Goal: Transaction & Acquisition: Purchase product/service

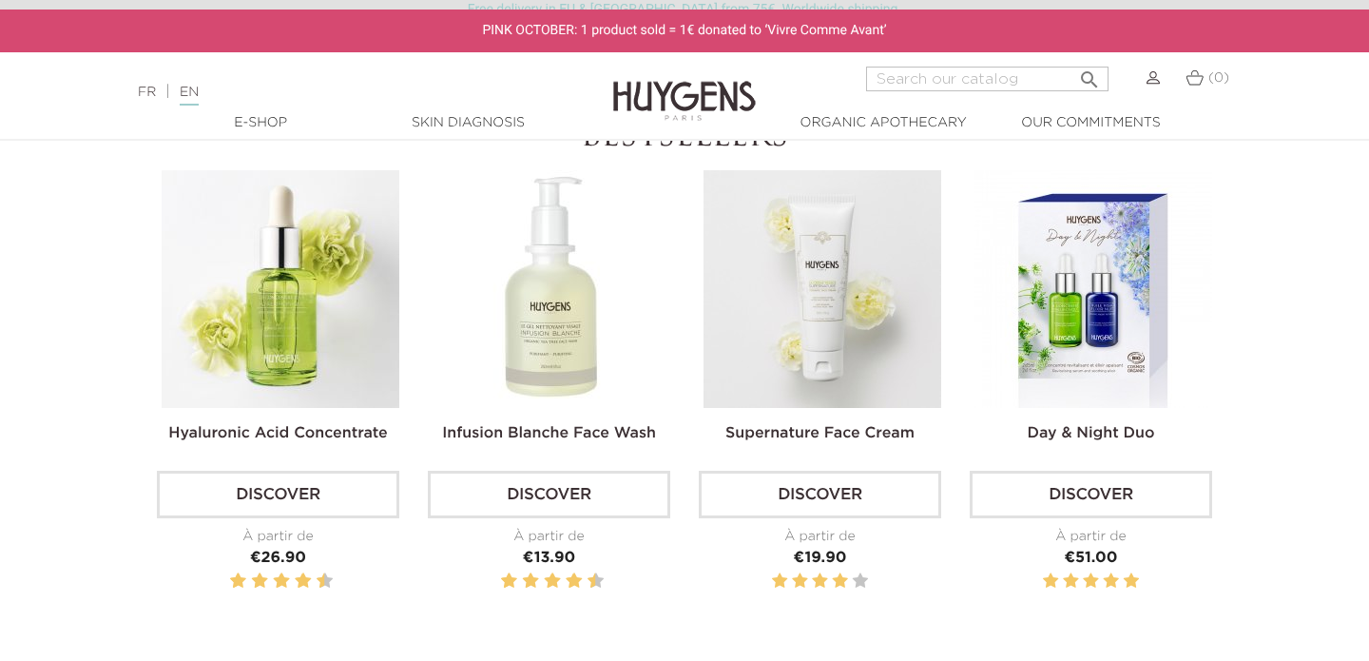
scroll to position [584, 0]
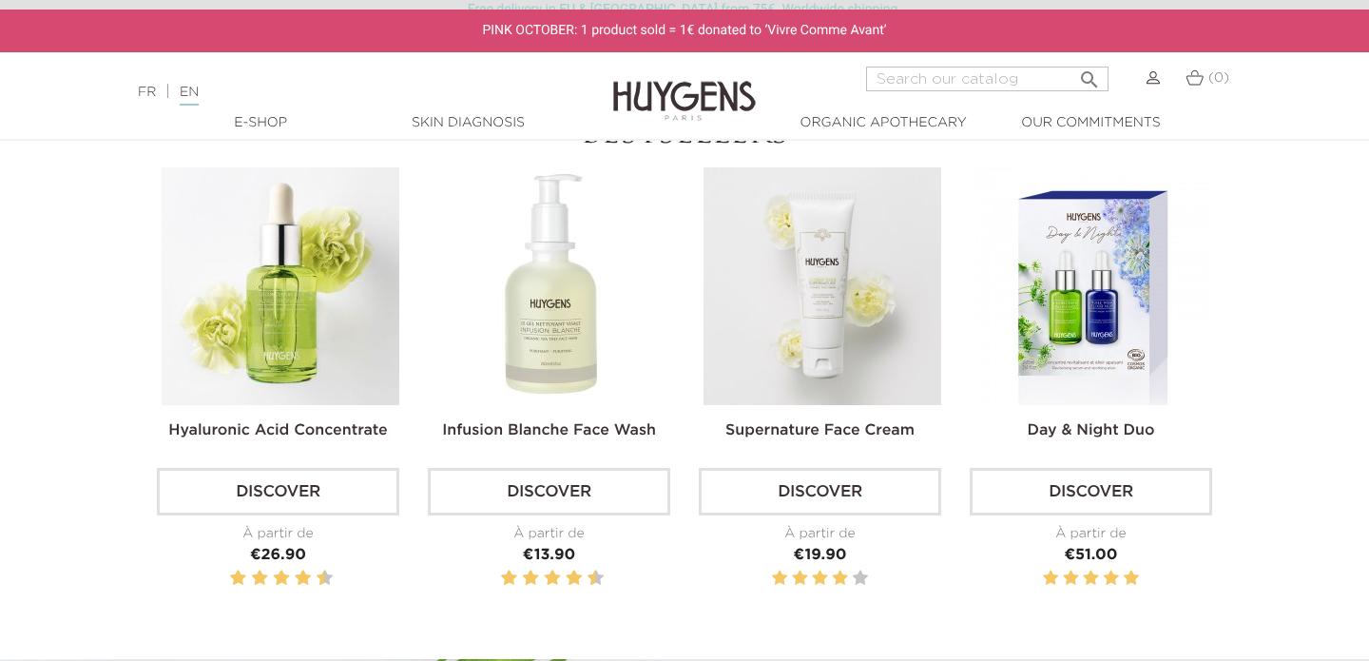
click at [826, 335] on img at bounding box center [822, 286] width 238 height 238
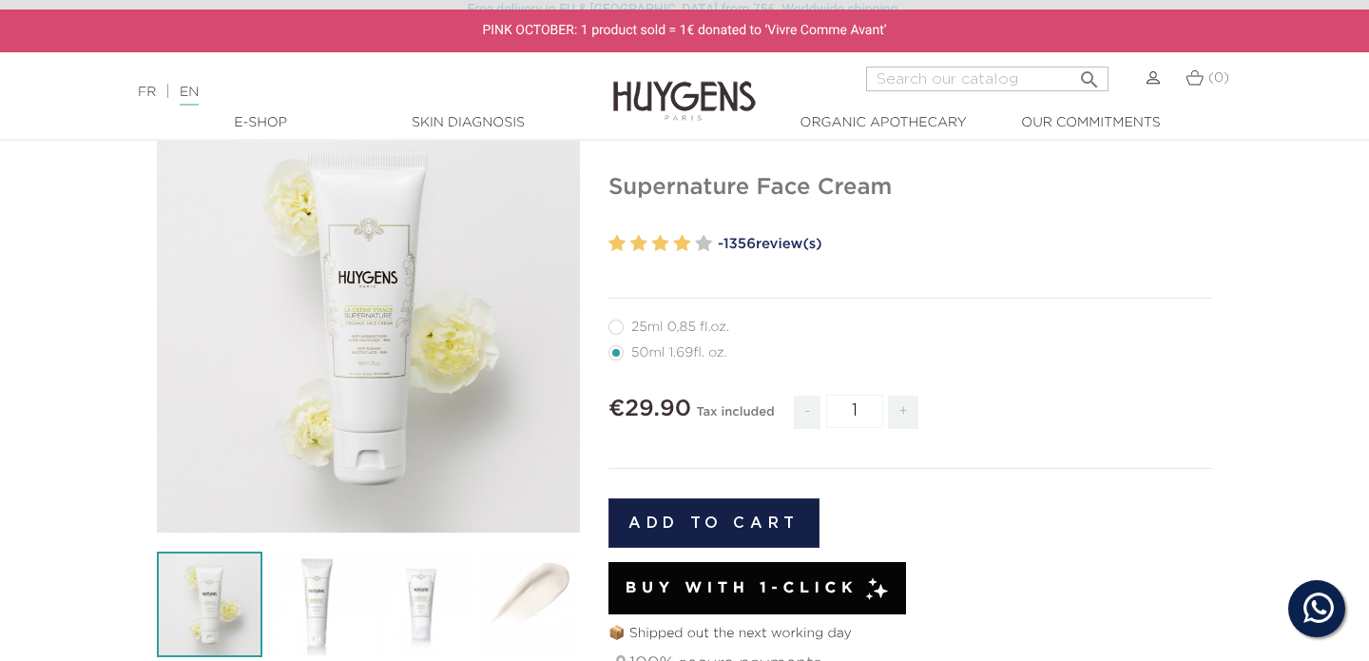
scroll to position [166, 0]
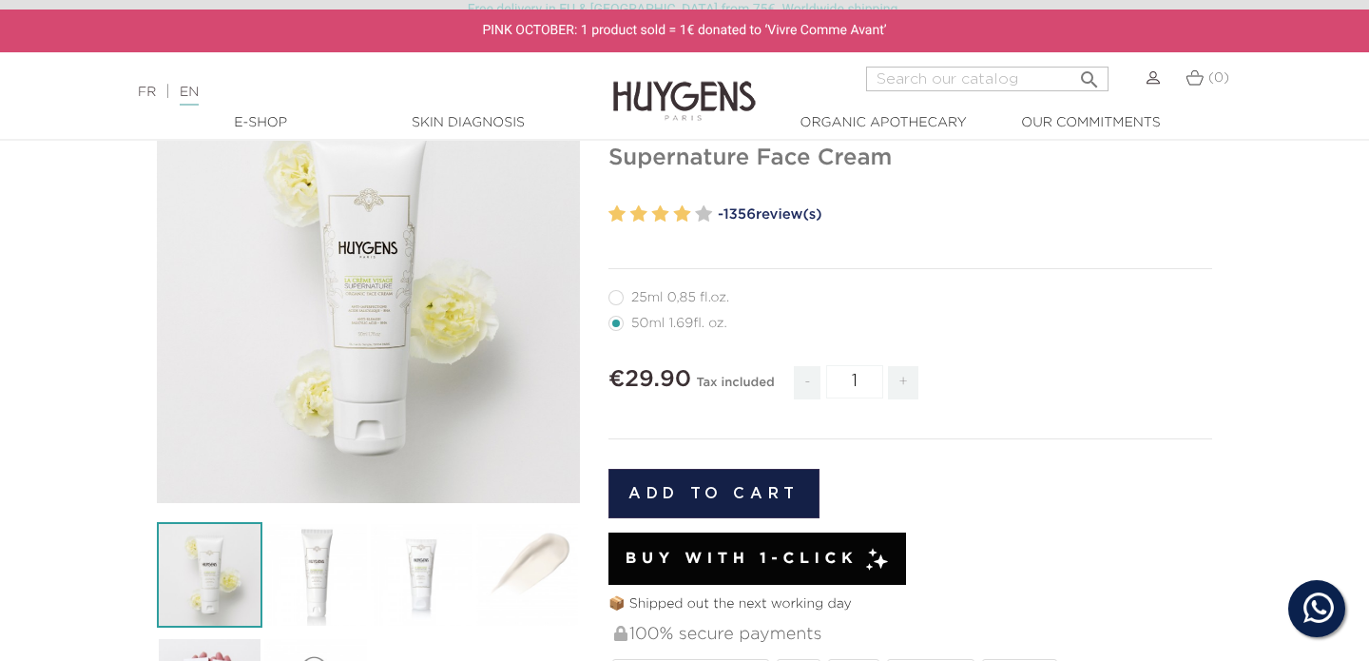
click at [619, 296] on label32"] "25ml 0,85 fl.oz." at bounding box center [680, 297] width 144 height 15
radio input "true"
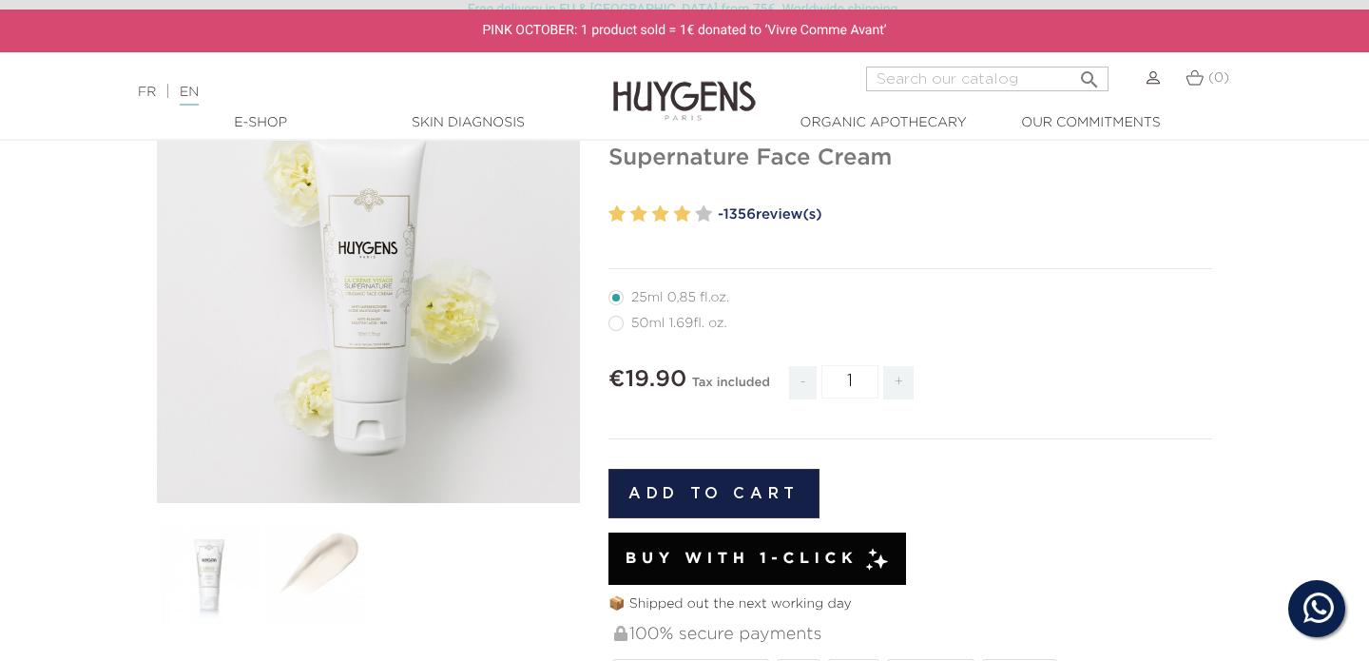
click at [617, 325] on label4"] "50ml 1.69fl. oz." at bounding box center [679, 323] width 142 height 15
radio input "true"
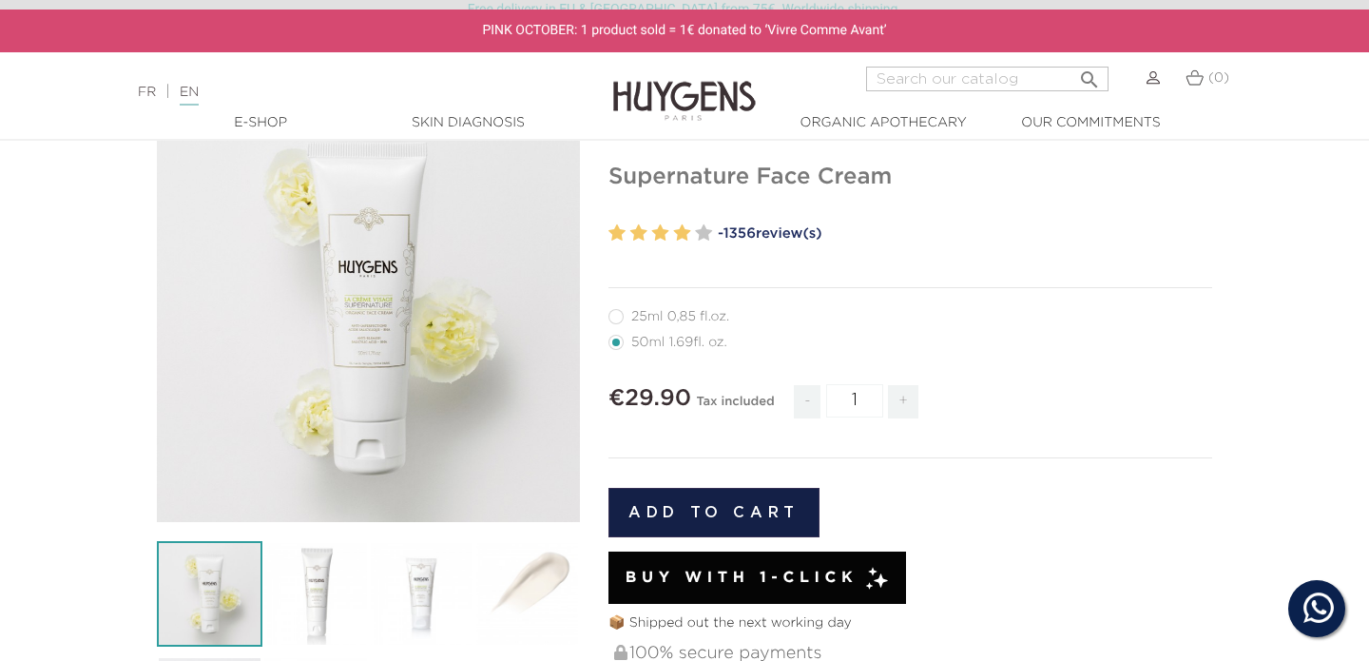
scroll to position [141, 0]
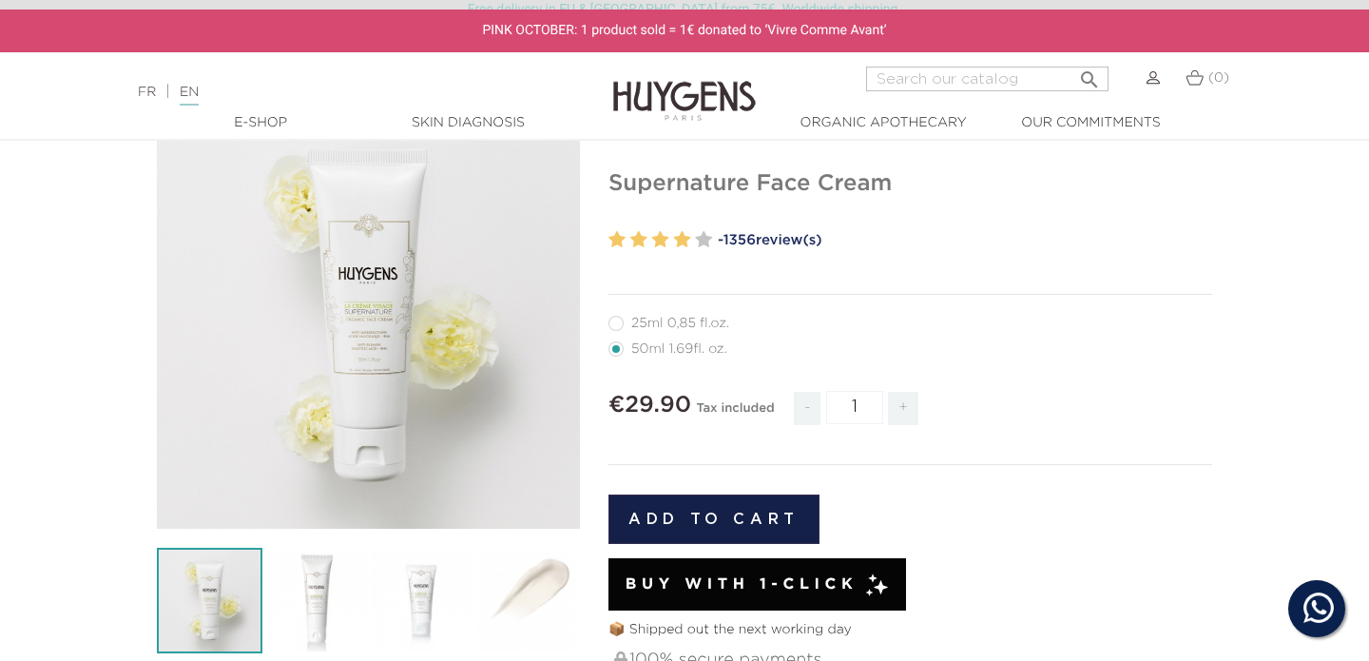
click at [621, 322] on label32"] "25ml 0,85 fl.oz." at bounding box center [680, 323] width 144 height 15
radio input "true"
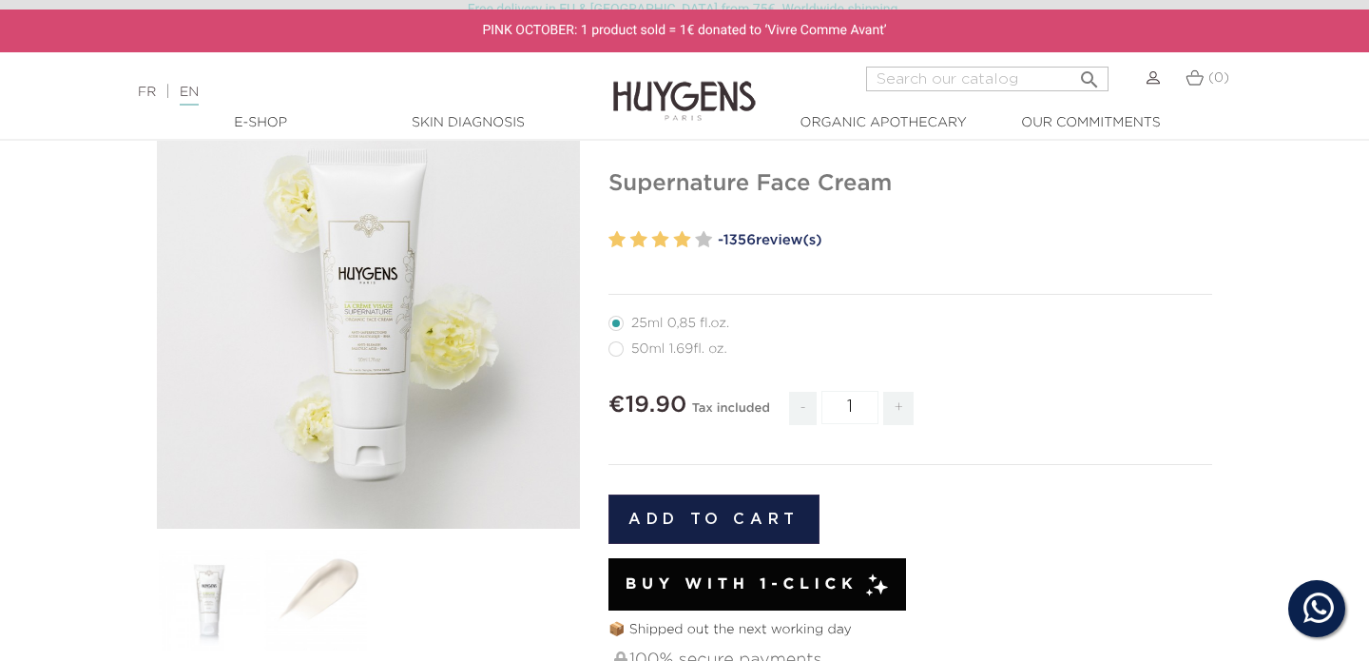
click at [619, 349] on label4"] "50ml 1.69fl. oz." at bounding box center [679, 348] width 142 height 15
radio input "true"
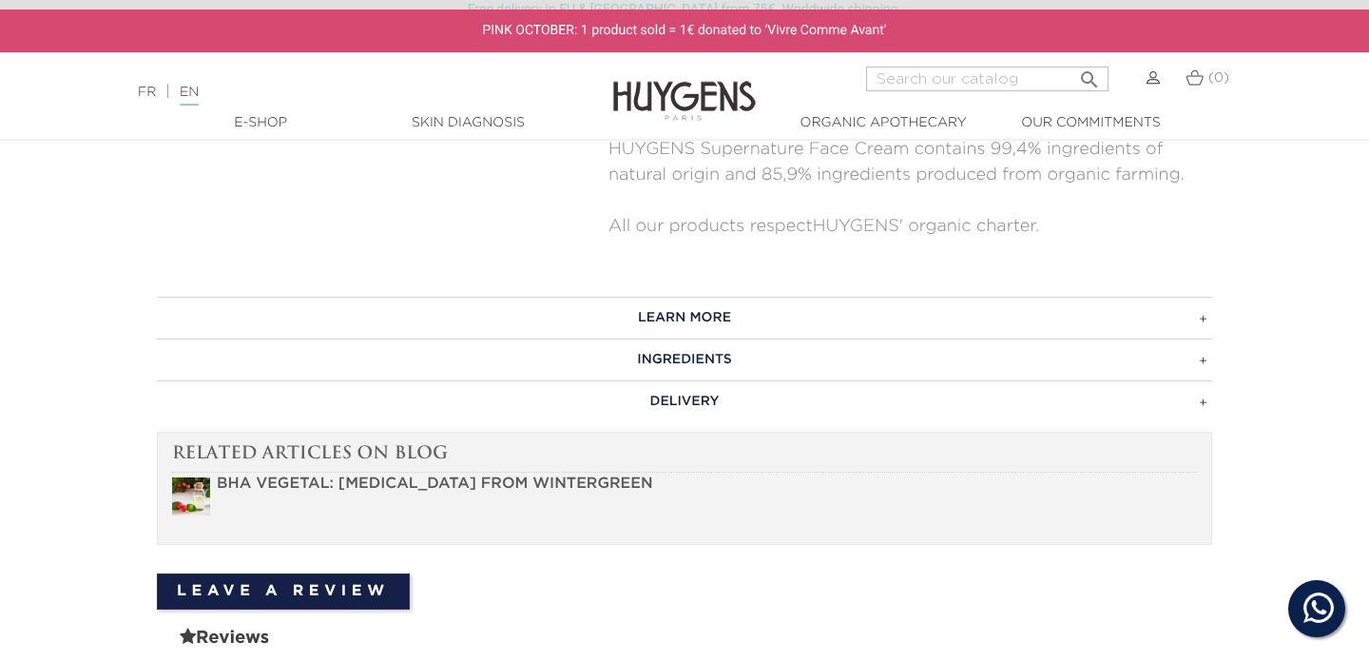
scroll to position [1030, 0]
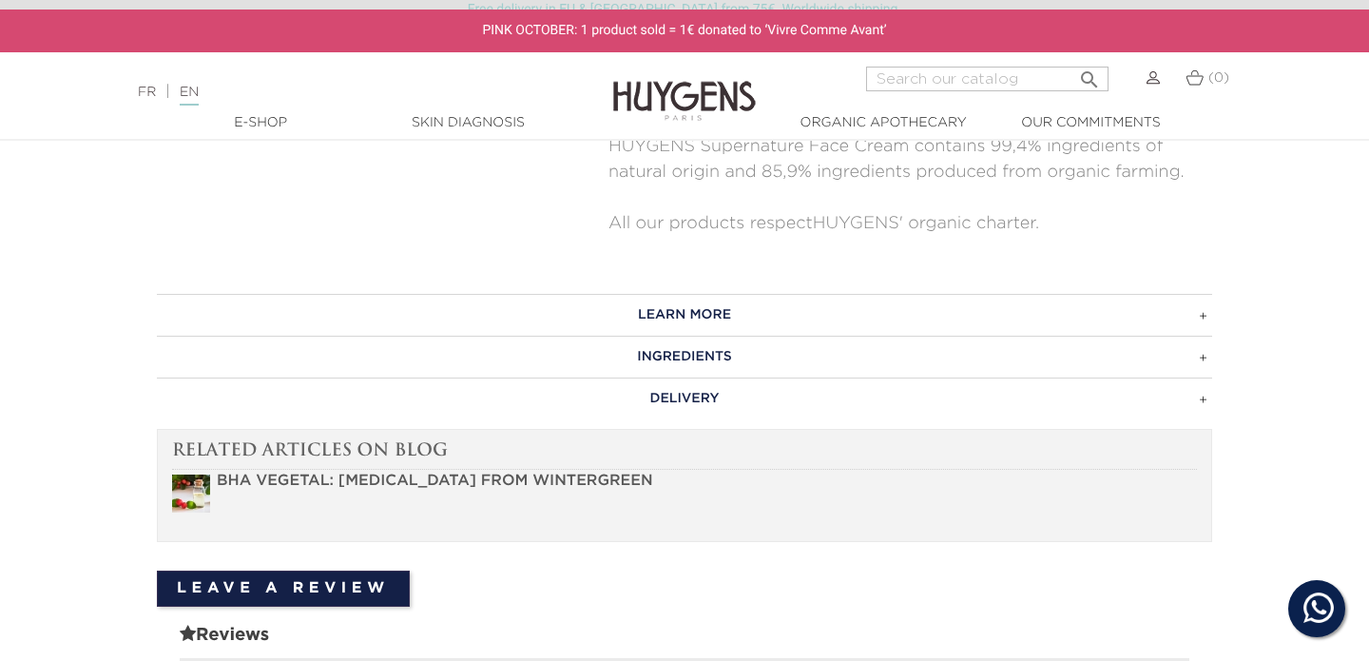
click at [665, 298] on h3 "LEARN MORE" at bounding box center [684, 315] width 1055 height 42
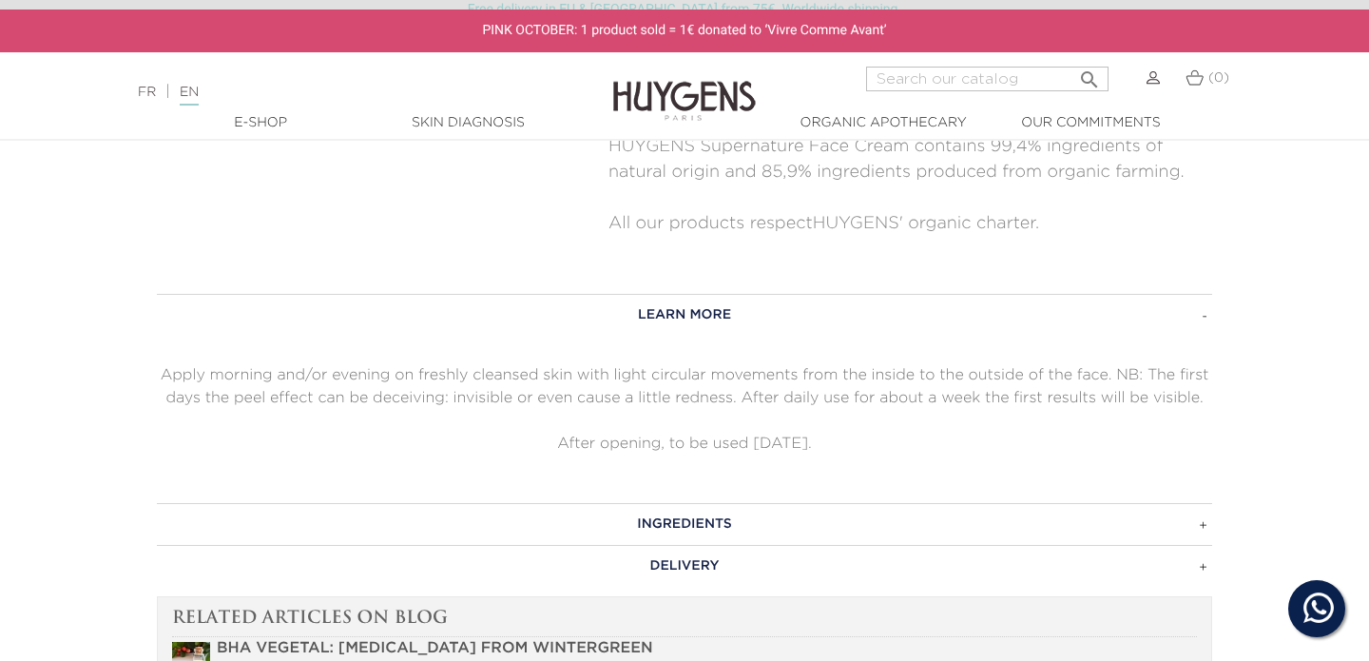
click at [674, 509] on h3 "INGREDIENTS" at bounding box center [684, 524] width 1055 height 42
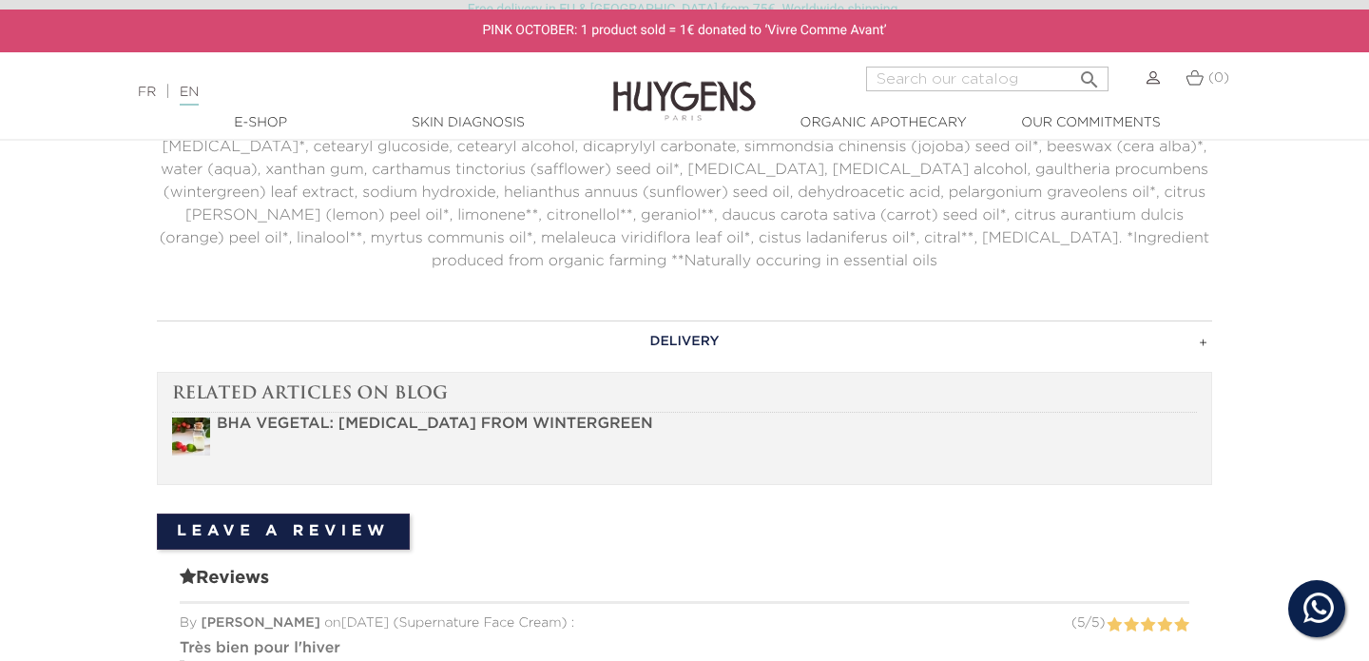
scroll to position [1352, 0]
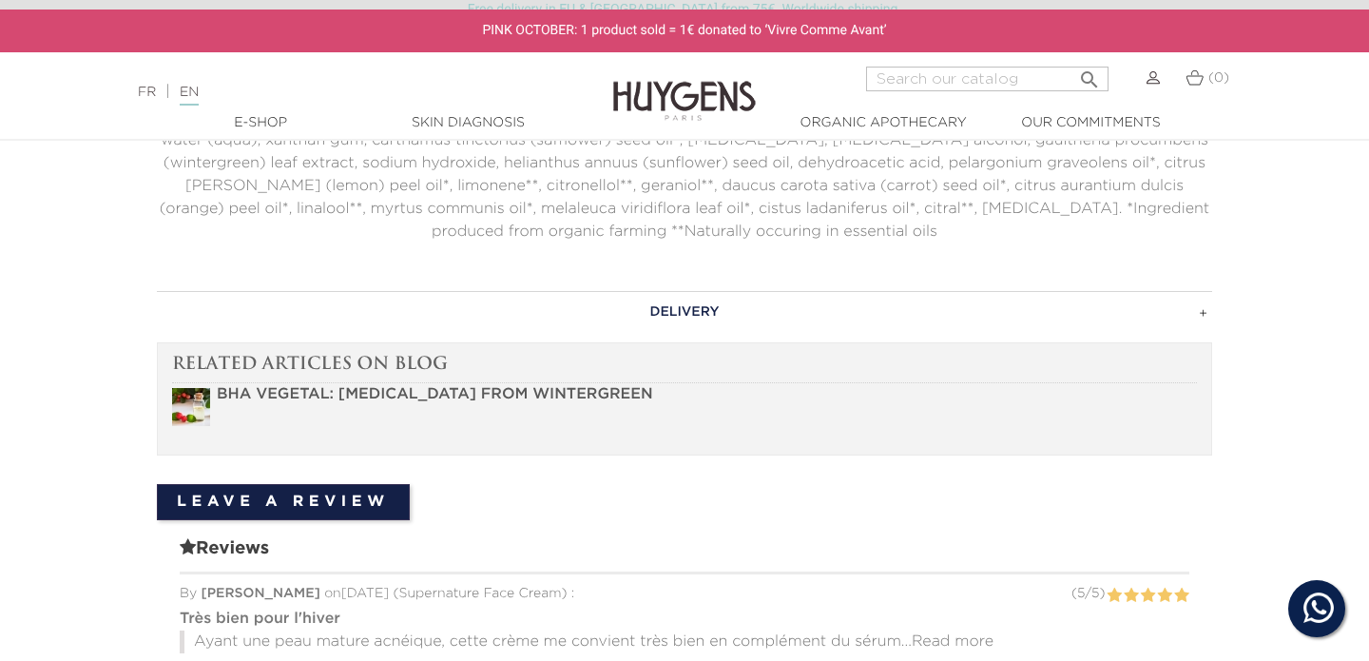
click at [699, 310] on h3 "DELIVERY" at bounding box center [684, 312] width 1055 height 42
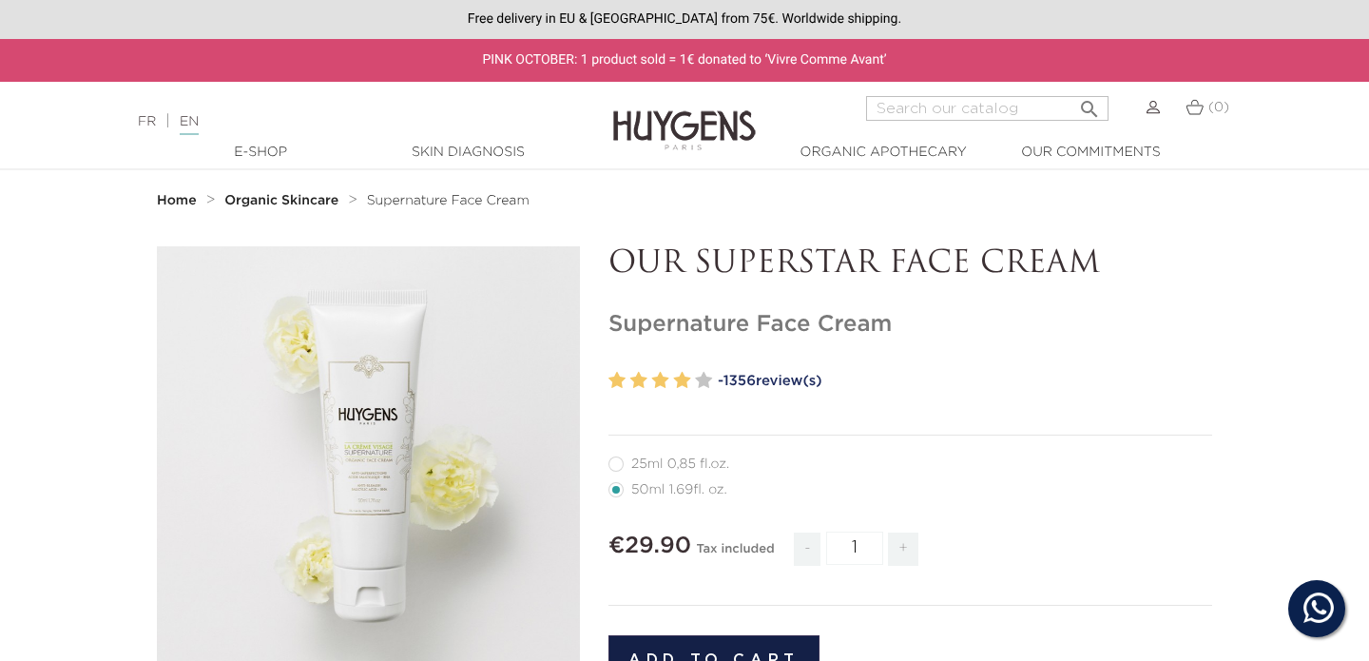
scroll to position [0, 0]
